Goal: Information Seeking & Learning: Check status

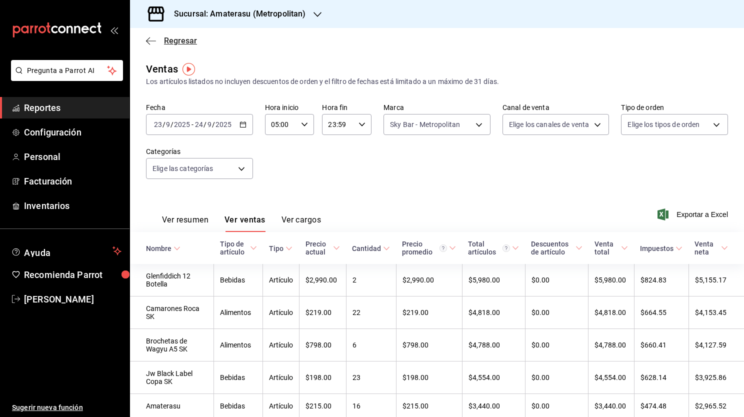
click at [150, 39] on icon "button" at bounding box center [151, 41] width 10 height 9
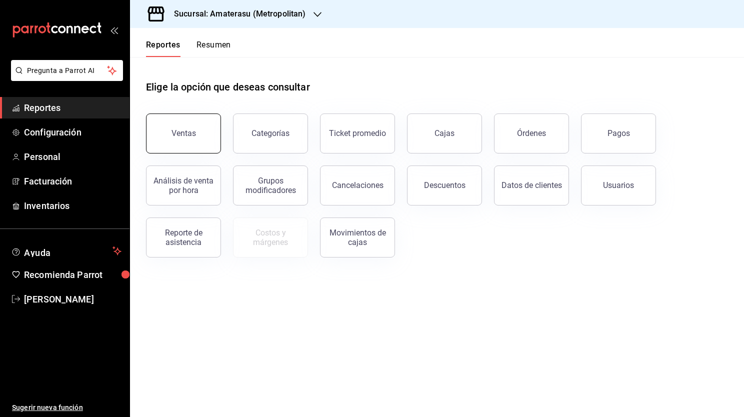
click at [163, 137] on button "Ventas" at bounding box center [183, 134] width 75 height 40
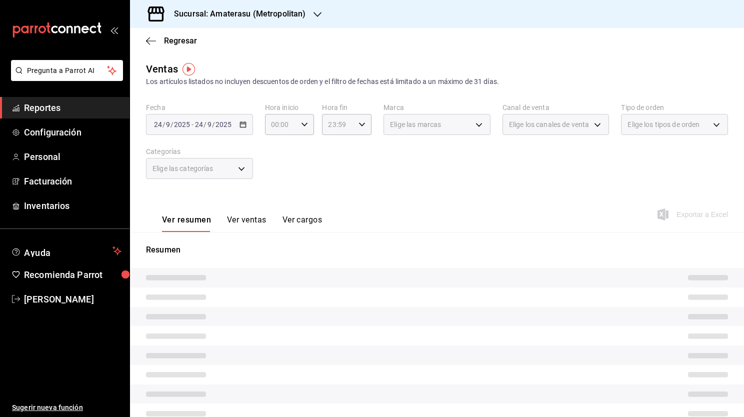
click at [246, 123] on div "[DATE] [DATE] - [DATE] [DATE]" at bounding box center [199, 124] width 107 height 21
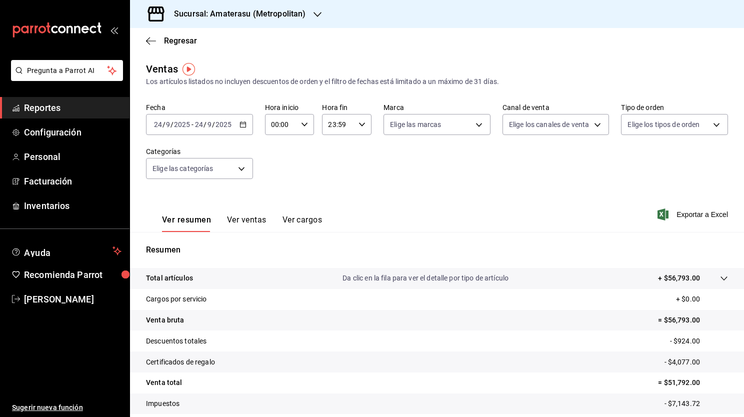
click at [241, 128] on div "[DATE] [DATE] - [DATE] [DATE]" at bounding box center [199, 124] width 107 height 21
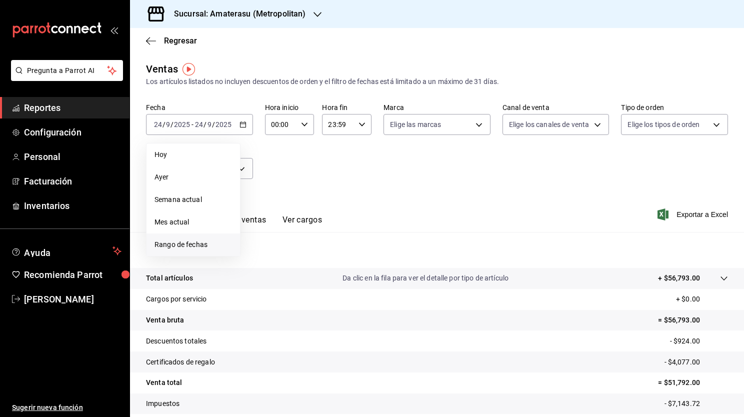
click at [172, 247] on span "Rango de fechas" at bounding box center [194, 245] width 78 height 11
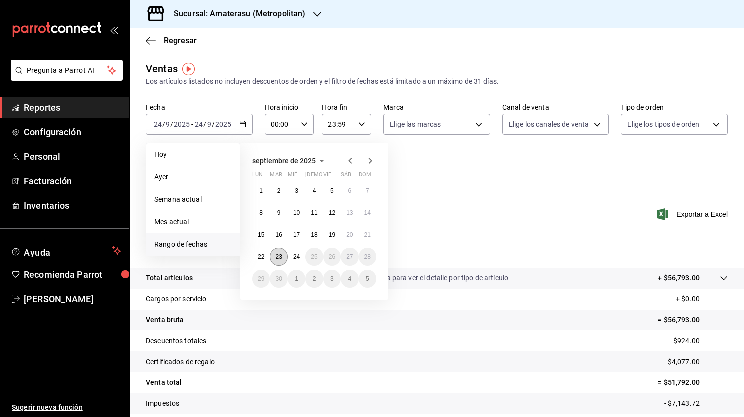
click at [284, 259] on button "23" at bounding box center [279, 257] width 18 height 18
click at [294, 259] on abbr "24" at bounding box center [297, 257] width 7 height 7
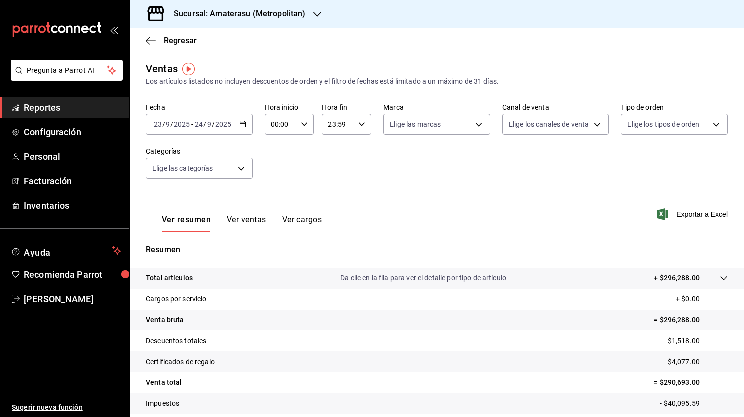
click at [293, 131] on input "00:00" at bounding box center [281, 125] width 33 height 20
click at [272, 171] on span "01" at bounding box center [276, 174] width 9 height 8
type input "01:00"
click at [274, 197] on button "05" at bounding box center [276, 190] width 21 height 20
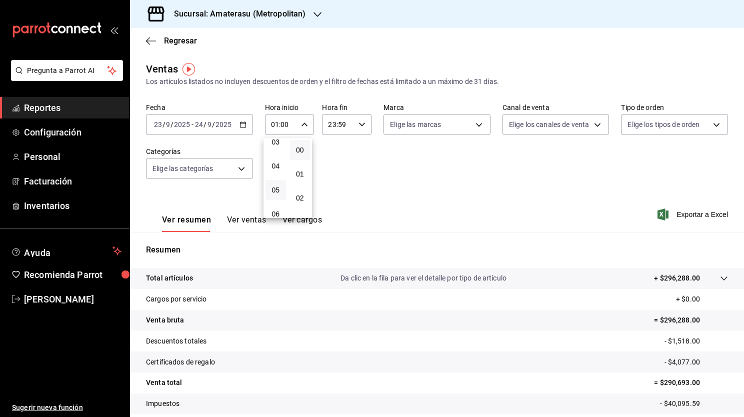
type input "05:00"
click at [460, 131] on div at bounding box center [372, 208] width 744 height 417
click at [480, 130] on body "Pregunta a Parrot AI Reportes Configuración Personal Facturación Inventarios Ay…" at bounding box center [372, 208] width 744 height 417
click at [388, 221] on input "checkbox" at bounding box center [391, 219] width 9 height 9
checkbox input "true"
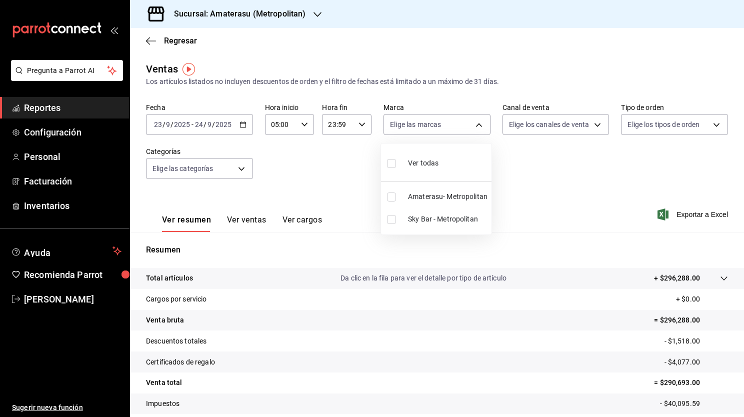
type input "f3afaab8-8c3d-4e49-a299-af9bdf6027b2"
click at [534, 242] on div at bounding box center [372, 208] width 744 height 417
click at [241, 121] on icon "button" at bounding box center [243, 124] width 7 height 7
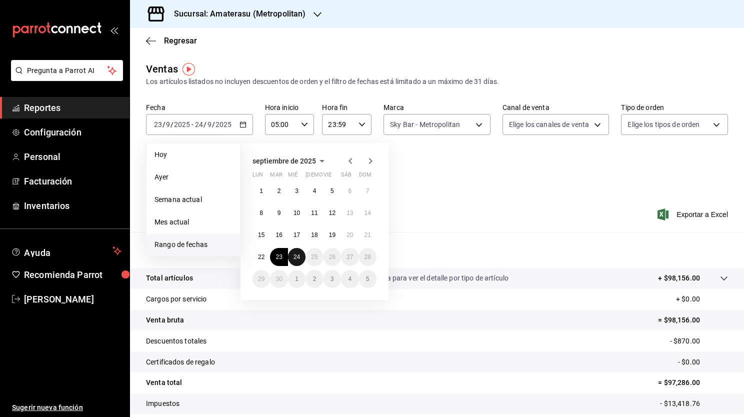
click at [293, 252] on button "24" at bounding box center [297, 257] width 18 height 18
click at [302, 256] on button "24" at bounding box center [297, 257] width 18 height 18
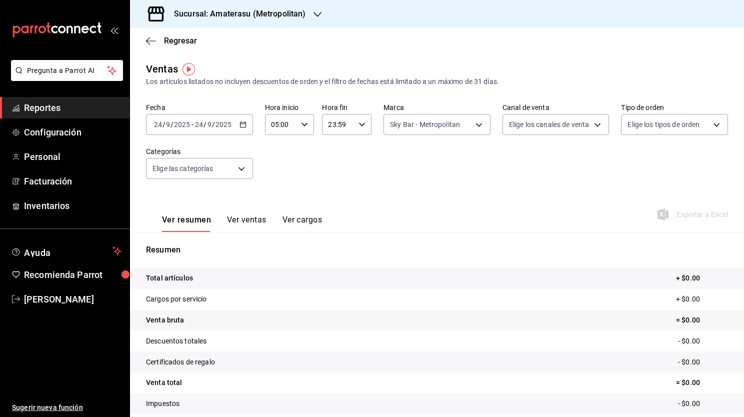
click at [409, 143] on div "Fecha [DATE] [DATE] - [DATE] [DATE] Hora inicio 05:00 Hora inicio Hora fin 23:5…" at bounding box center [437, 147] width 582 height 88
click at [421, 136] on div "Fecha [DATE] [DATE] - [DATE] [DATE] Hora inicio 05:00 Hora inicio Hora fin 23:5…" at bounding box center [437, 147] width 582 height 88
click at [434, 125] on body "Pregunta a Parrot AI Reportes Configuración Personal Facturación Inventarios Ay…" at bounding box center [372, 208] width 744 height 417
click at [317, 177] on div at bounding box center [372, 208] width 744 height 417
click at [317, 177] on div "Fecha [DATE] [DATE] - [DATE] [DATE] Hora inicio 05:00 Hora inicio Hora fin 23:5…" at bounding box center [437, 147] width 582 height 88
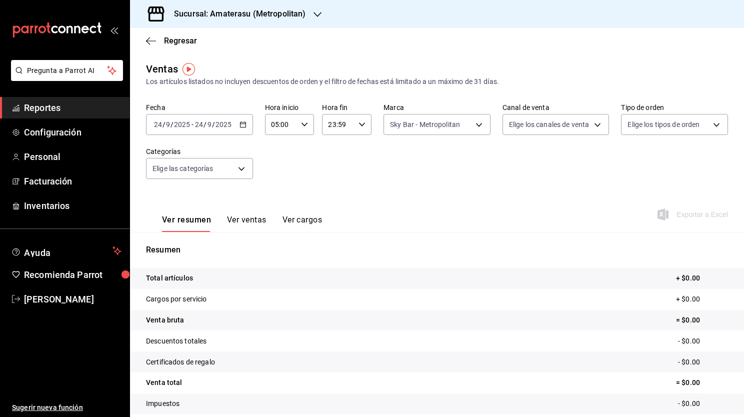
click at [234, 121] on div "[DATE] [DATE] - [DATE] [DATE]" at bounding box center [199, 124] width 107 height 21
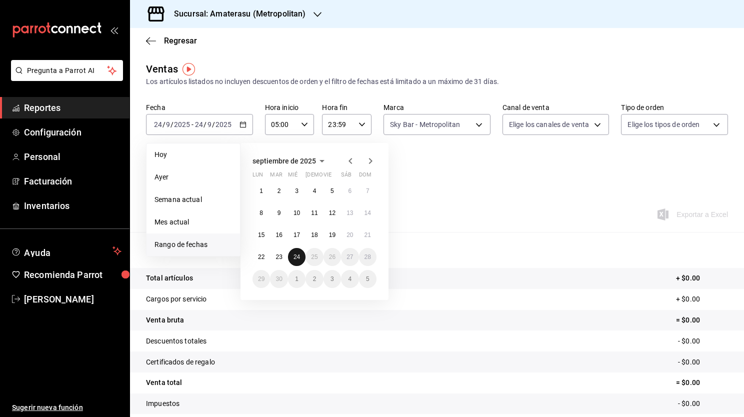
click at [297, 257] on abbr "24" at bounding box center [297, 257] width 7 height 7
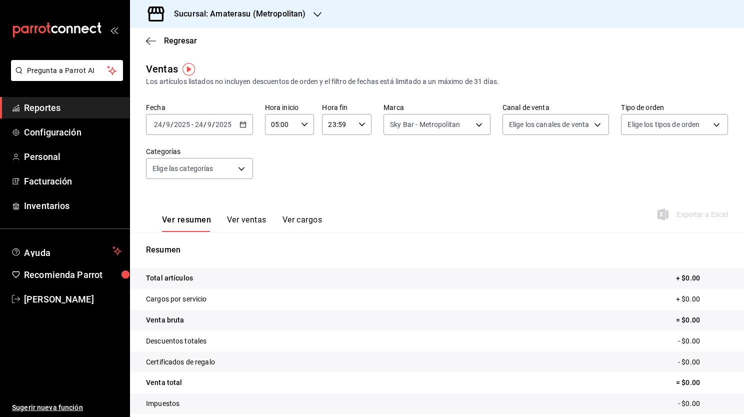
click at [453, 205] on div "Ver resumen Ver ventas Ver cargos Exportar a Excel" at bounding box center [437, 211] width 614 height 41
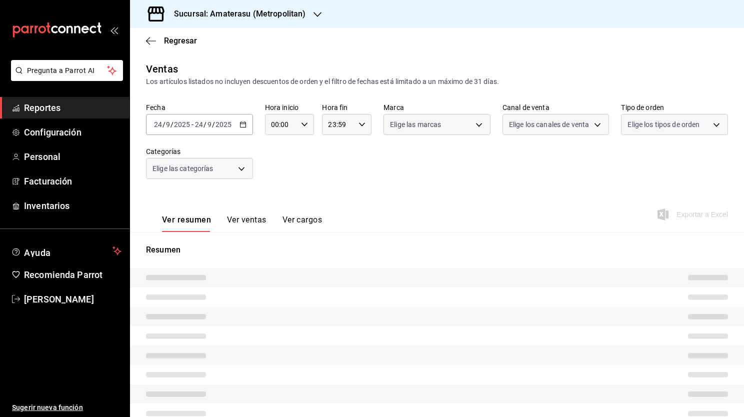
type input "05:00"
type input "f3afaab8-8c3d-4e49-a299-af9bdf6027b2"
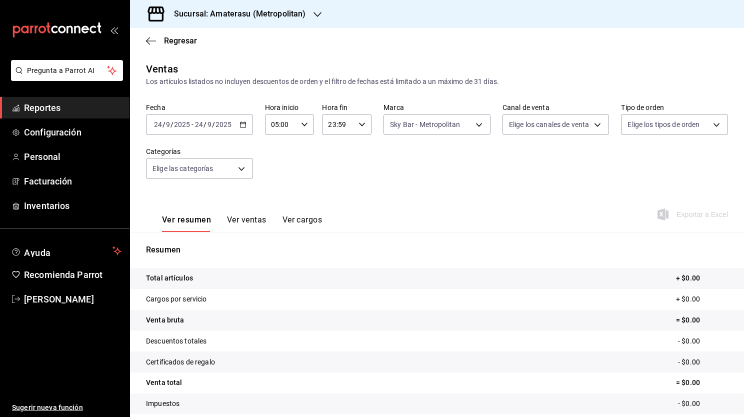
click at [241, 125] on icon "button" at bounding box center [243, 124] width 7 height 7
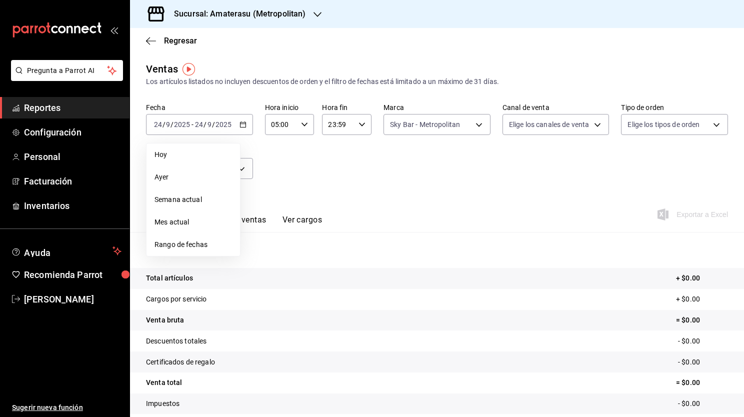
click at [192, 249] on span "Rango de fechas" at bounding box center [194, 245] width 78 height 11
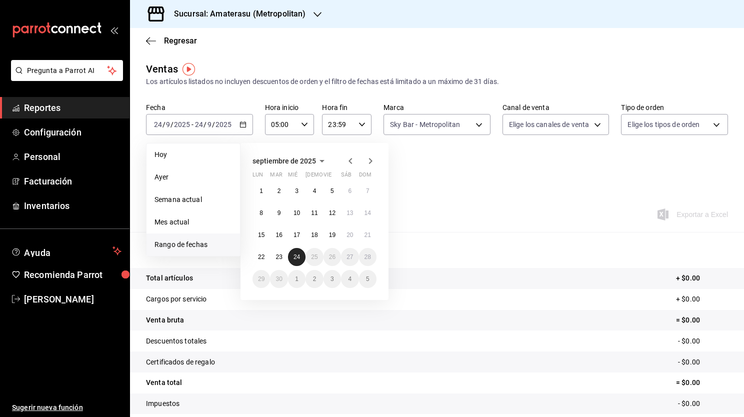
click at [294, 259] on abbr "24" at bounding box center [297, 257] width 7 height 7
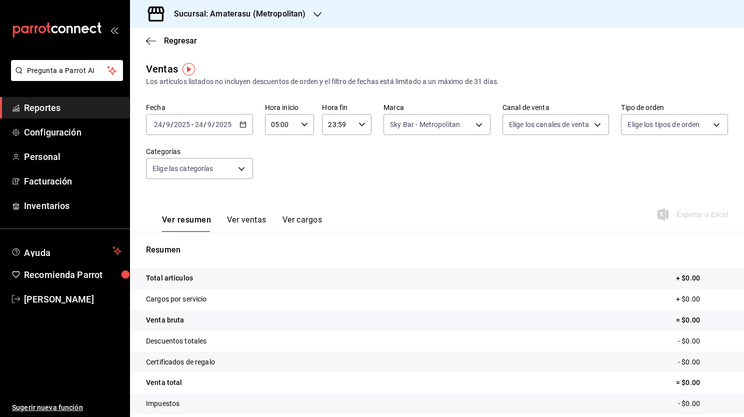
click at [475, 159] on div "Fecha [DATE] [DATE] - [DATE] [DATE] Hora inicio 05:00 Hora inicio Hora fin 23:5…" at bounding box center [437, 147] width 582 height 88
click at [301, 125] on icon "button" at bounding box center [304, 124] width 7 height 7
click at [279, 147] on span "05" at bounding box center [276, 148] width 9 height 8
click at [382, 147] on div at bounding box center [372, 208] width 744 height 417
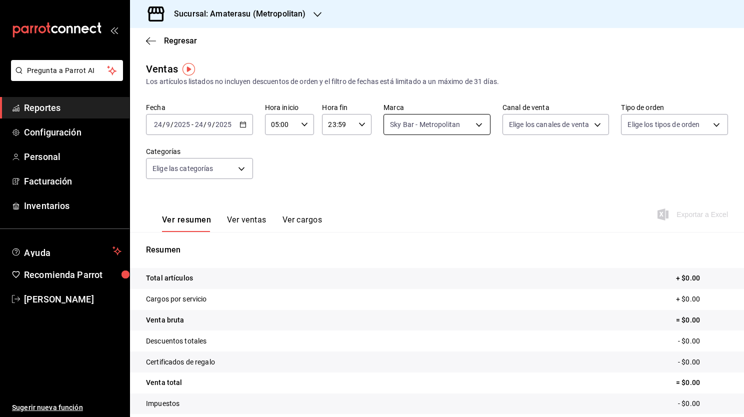
click at [418, 121] on body "Pregunta a Parrot AI Reportes Configuración Personal Facturación Inventarios Ay…" at bounding box center [372, 208] width 744 height 417
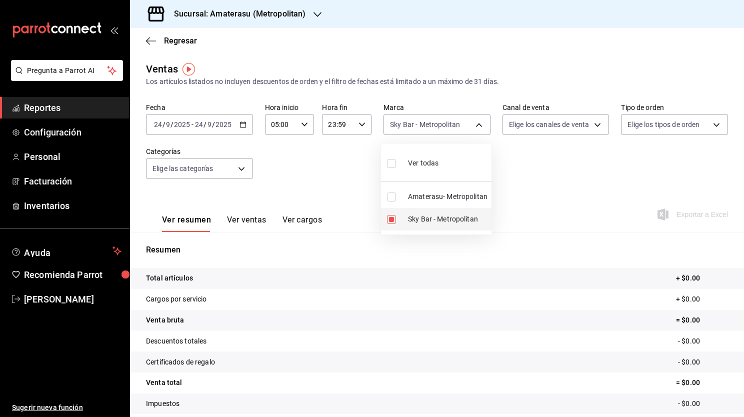
click at [391, 217] on input "checkbox" at bounding box center [391, 219] width 9 height 9
checkbox input "false"
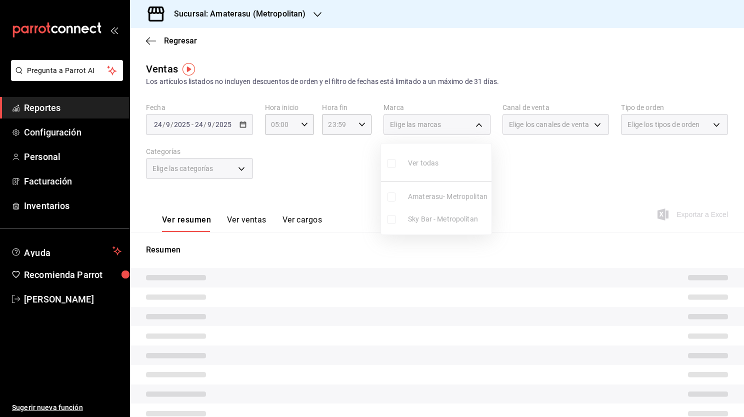
click at [391, 217] on ul "Ver todas Amaterasu- Metropolitan Sky Bar - Metropolitan" at bounding box center [436, 189] width 111 height 91
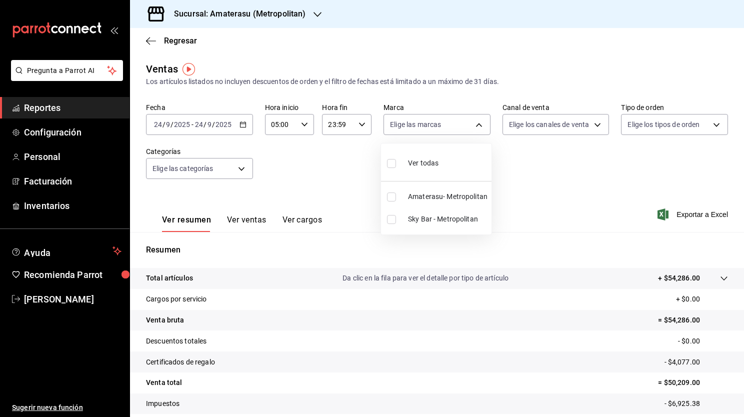
click at [391, 217] on input "checkbox" at bounding box center [391, 219] width 9 height 9
checkbox input "true"
type input "f3afaab8-8c3d-4e49-a299-af9bdf6027b2"
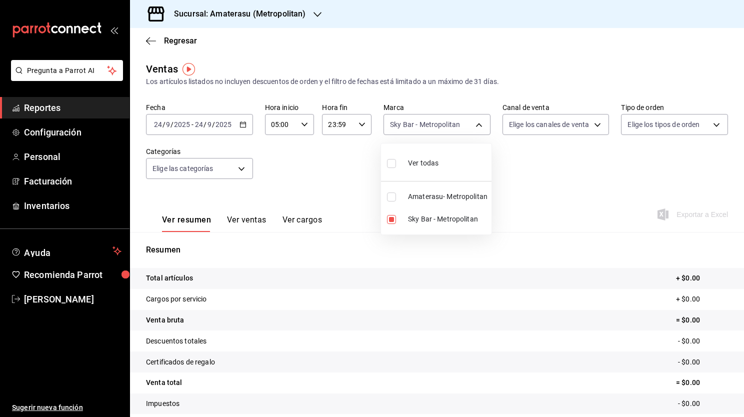
click at [303, 156] on div at bounding box center [372, 208] width 744 height 417
click at [351, 129] on input "23:59" at bounding box center [338, 125] width 33 height 20
click at [520, 164] on div at bounding box center [372, 208] width 744 height 417
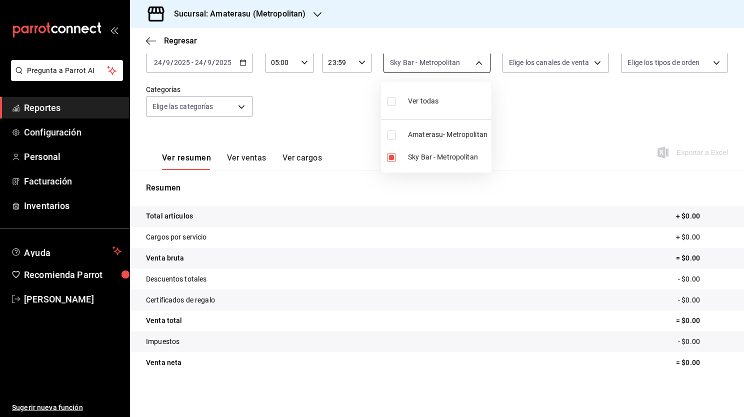
click at [468, 64] on body "Pregunta a Parrot AI Reportes Configuración Personal Facturación Inventarios Ay…" at bounding box center [372, 208] width 744 height 417
click at [395, 136] on input "checkbox" at bounding box center [391, 135] width 9 height 9
checkbox input "true"
type input "f3afaab8-8c3d-4e49-a299-af9bdf6027b2,e4cd7fcb-d45b-43ae-a99f-ad4ccfcd9032"
checkbox input "true"
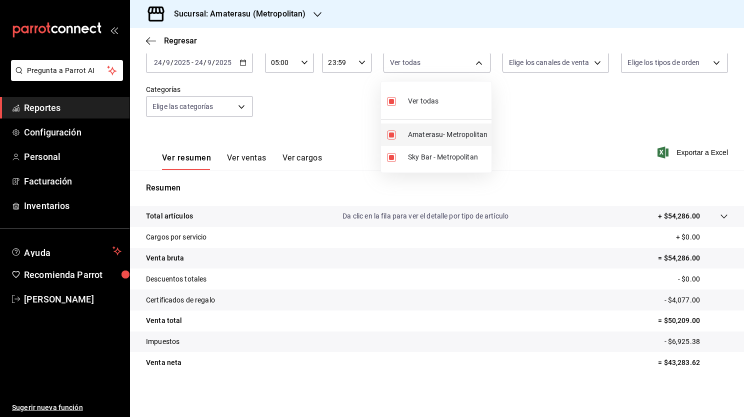
click at [392, 131] on input "checkbox" at bounding box center [391, 135] width 9 height 9
checkbox input "false"
type input "f3afaab8-8c3d-4e49-a299-af9bdf6027b2"
checkbox input "false"
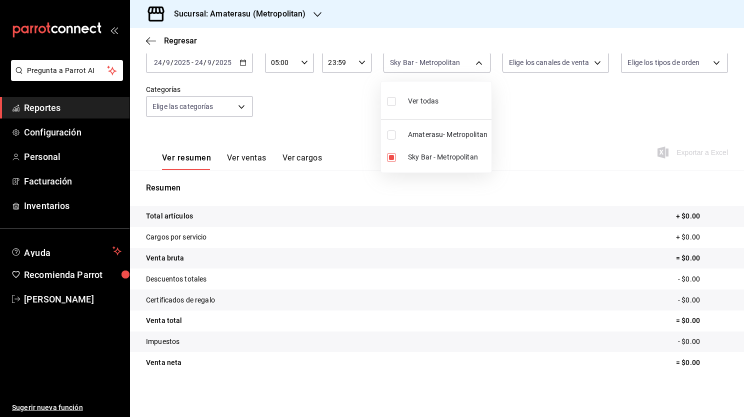
click at [343, 117] on div at bounding box center [372, 208] width 744 height 417
click at [152, 44] on icon "button" at bounding box center [151, 41] width 10 height 9
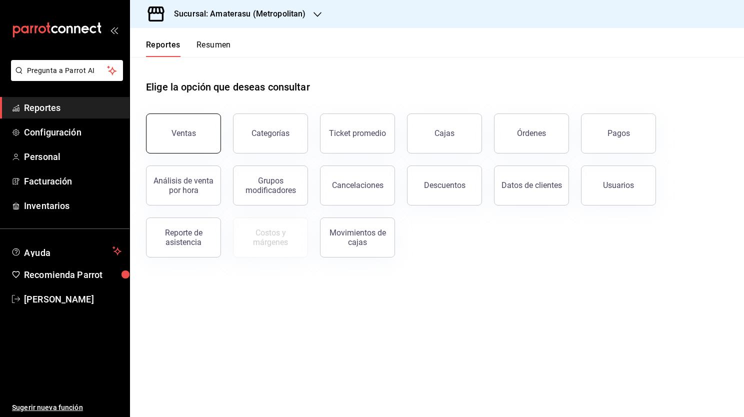
click at [184, 137] on div "Ventas" at bounding box center [184, 134] width 25 height 10
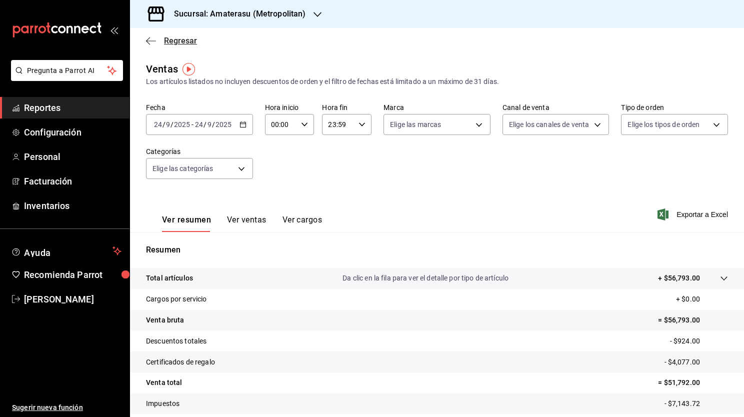
click at [151, 45] on span "Regresar" at bounding box center [171, 41] width 51 height 10
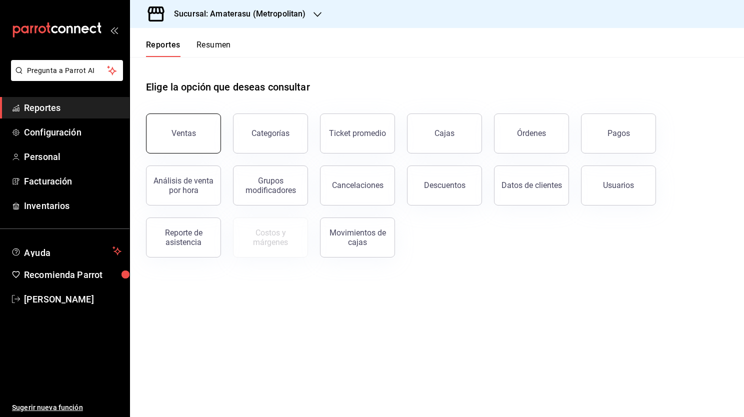
click at [190, 140] on button "Ventas" at bounding box center [183, 134] width 75 height 40
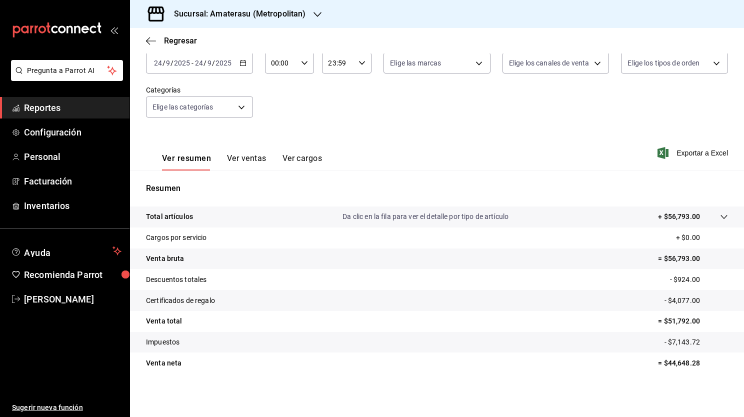
scroll to position [62, 0]
click at [148, 43] on icon "button" at bounding box center [151, 41] width 10 height 9
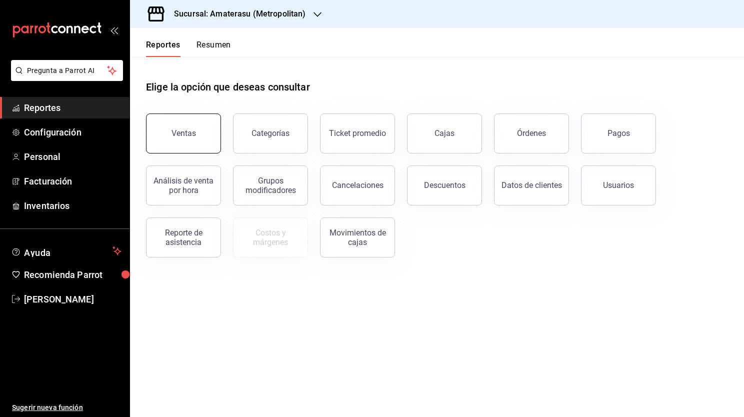
click at [181, 122] on button "Ventas" at bounding box center [183, 134] width 75 height 40
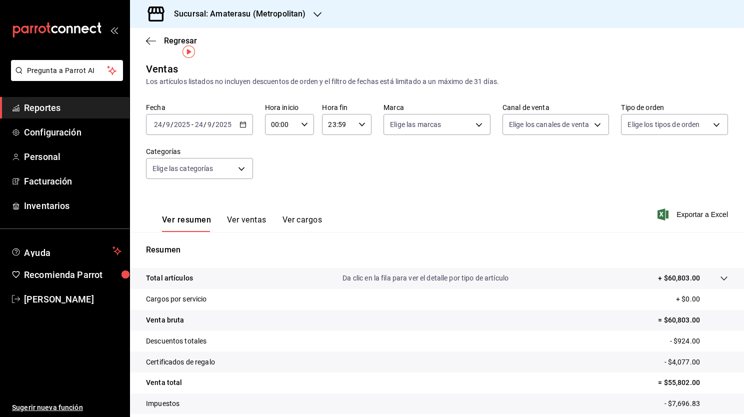
scroll to position [62, 0]
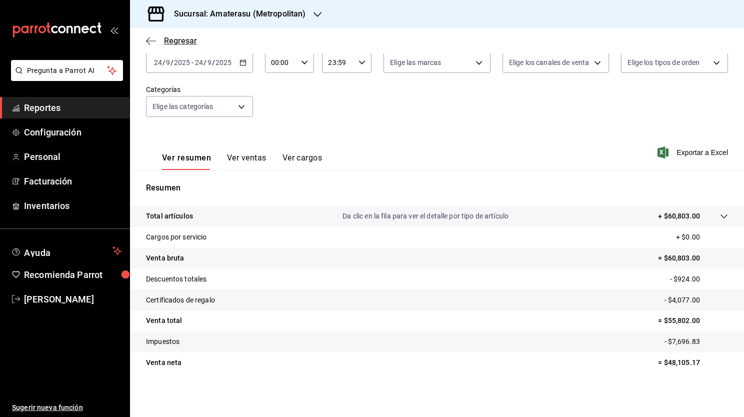
click at [147, 43] on icon "button" at bounding box center [151, 41] width 10 height 9
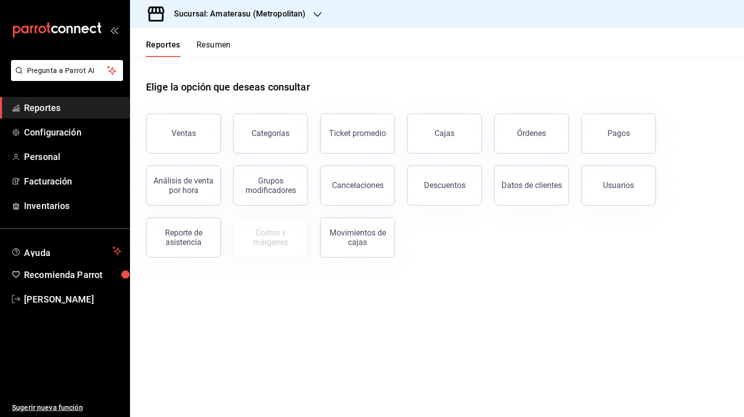
click at [394, 347] on main "Elige la opción que deseas consultar Ventas Categorías Ticket promedio Cajas Ór…" at bounding box center [437, 237] width 614 height 360
click at [489, 323] on main "Elige la opción que deseas consultar Ventas Categorías Ticket promedio Cajas Ór…" at bounding box center [437, 237] width 614 height 360
